Goal: Contribute content

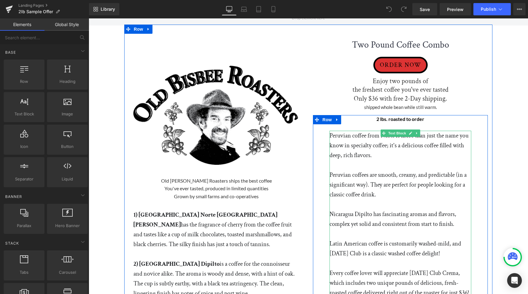
click at [333, 136] on p "Peruvian coffee from Norte is more than just the name you know in specialty cof…" at bounding box center [400, 145] width 142 height 29
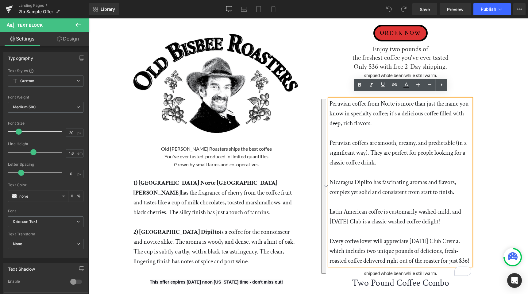
scroll to position [37, 0]
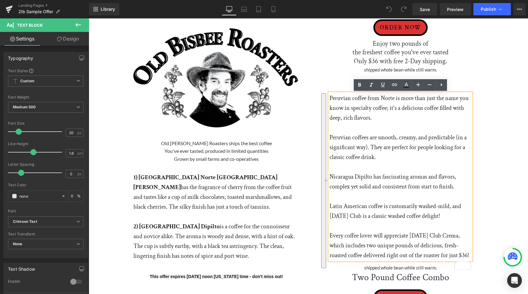
drag, startPoint x: 330, startPoint y: 134, endPoint x: 414, endPoint y: 268, distance: 158.5
click at [414, 260] on div "Peruvian coffee from Norte is more than just the name you know in specialty cof…" at bounding box center [400, 176] width 142 height 167
paste div "To enrich screen reader interactions, please activate Accessibility in Grammarl…"
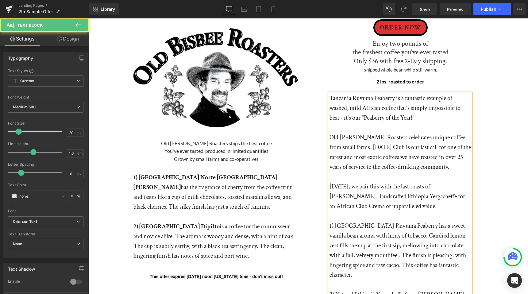
click at [331, 227] on p "1) Tanzania Ruvuma Peaberry has a sweet vanilla bean aroma with hints of tobacc…" at bounding box center [400, 250] width 142 height 59
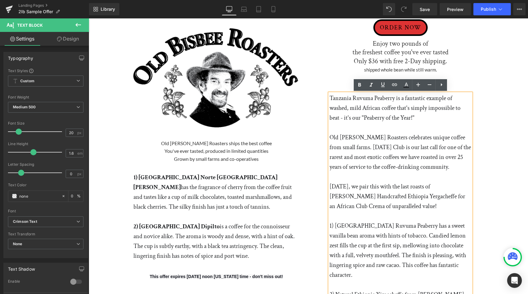
drag, startPoint x: 329, startPoint y: 226, endPoint x: 385, endPoint y: 244, distance: 59.0
click at [385, 244] on p "1) Tanzania Ruvuma Peaberry has a sweet vanilla bean aroma with hints of tobacc…" at bounding box center [400, 250] width 142 height 59
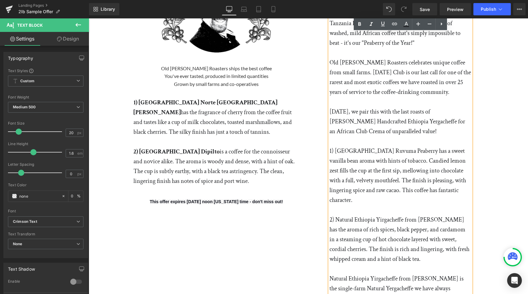
scroll to position [121, 0]
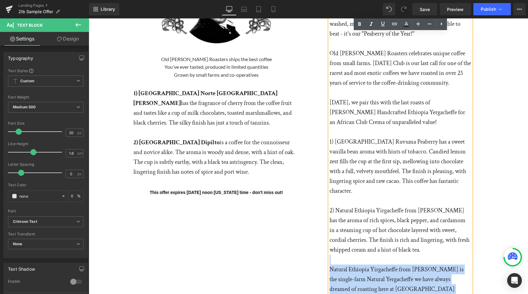
drag, startPoint x: 424, startPoint y: 241, endPoint x: 328, endPoint y: 143, distance: 136.9
click at [329, 143] on div "Tanzania Ruvuma Peaberry is a fantastic example of washed, mild African coffee …" at bounding box center [400, 200] width 142 height 383
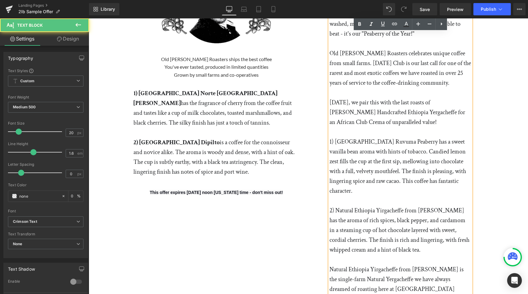
click at [329, 139] on div "Tanzania Ruvuma Peaberry is a fantastic example of washed, mild African coffee …" at bounding box center [400, 200] width 142 height 383
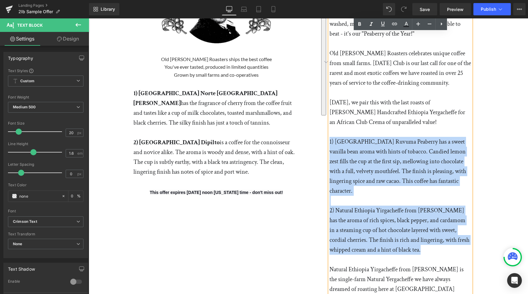
drag, startPoint x: 329, startPoint y: 141, endPoint x: 441, endPoint y: 244, distance: 151.8
click at [441, 244] on div "Tanzania Ruvuma Peaberry is a fantastic example of washed, mild African coffee …" at bounding box center [400, 200] width 142 height 383
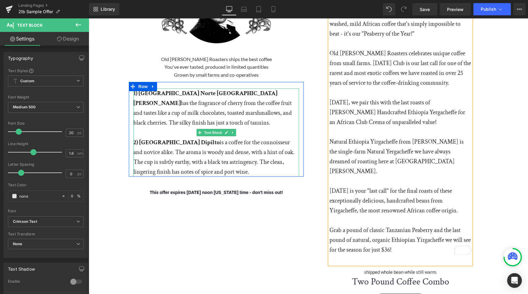
click at [136, 96] on strong "1) Peru Norte San Ignacio" at bounding box center [205, 98] width 144 height 18
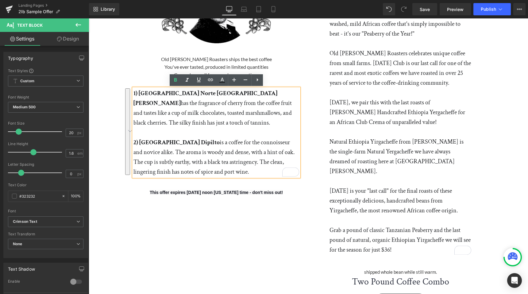
click at [133, 93] on div "1) Peru Norte San Ignacio has the fragrance of cherry from the coffee fruit and…" at bounding box center [216, 132] width 166 height 88
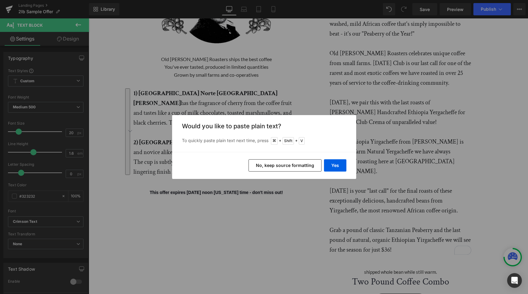
click at [290, 166] on button "No, keep source formatting" at bounding box center [284, 165] width 73 height 12
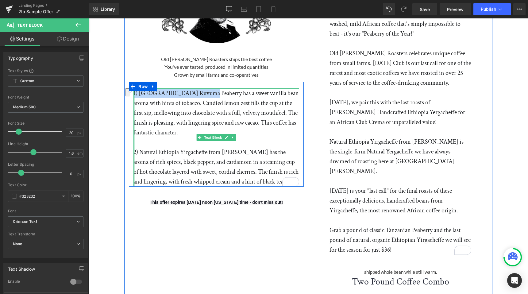
drag, startPoint x: 205, startPoint y: 93, endPoint x: 134, endPoint y: 94, distance: 71.2
click at [134, 94] on div "1) Tanzania Ruvuma Peaberry has a sweet vanilla bean aroma with hints of tobacc…" at bounding box center [216, 137] width 166 height 98
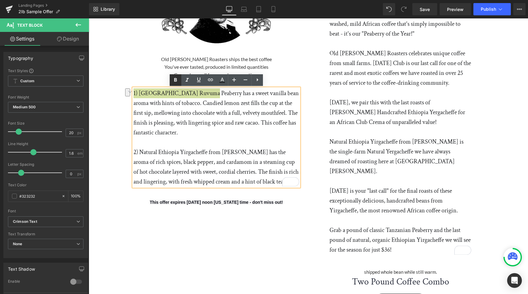
click at [175, 78] on icon at bounding box center [175, 80] width 3 height 4
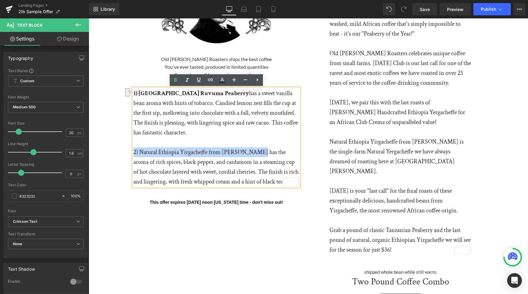
drag, startPoint x: 259, startPoint y: 152, endPoint x: 134, endPoint y: 152, distance: 124.6
click at [134, 152] on p "2) Natural Ethiopia Yirgacheffe from Tewabech Tilo has the aroma of rich spices…" at bounding box center [216, 166] width 166 height 39
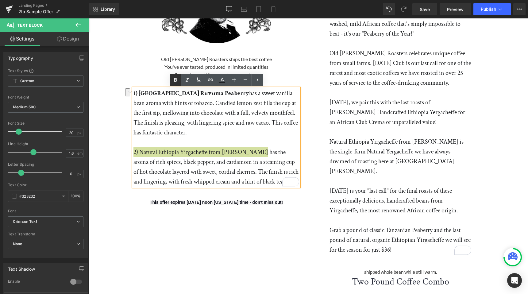
click at [177, 81] on icon at bounding box center [175, 80] width 3 height 4
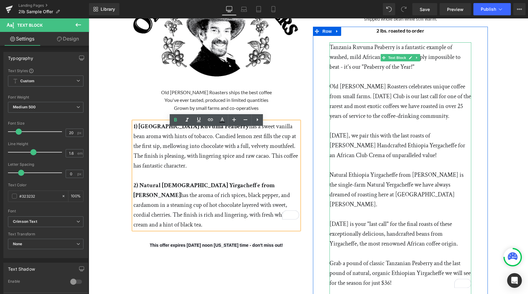
scroll to position [82, 0]
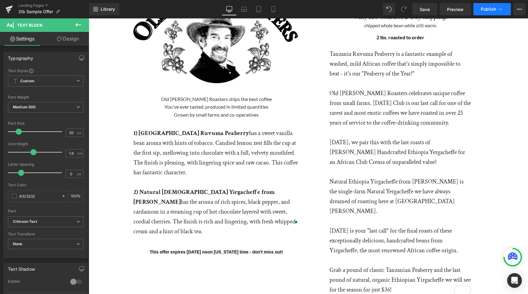
click at [496, 11] on span "Publish" at bounding box center [488, 9] width 15 height 5
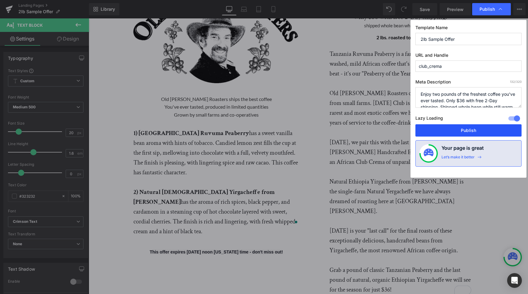
click at [461, 128] on button "Publish" at bounding box center [468, 130] width 106 height 12
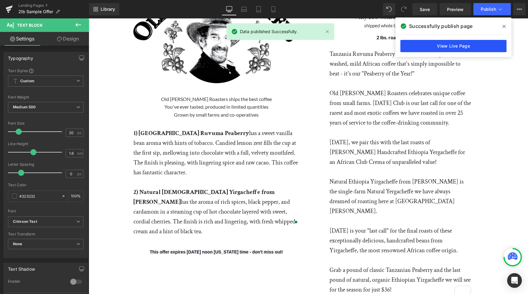
click at [467, 44] on link "View Live Page" at bounding box center [453, 46] width 106 height 12
